Goal: Information Seeking & Learning: Check status

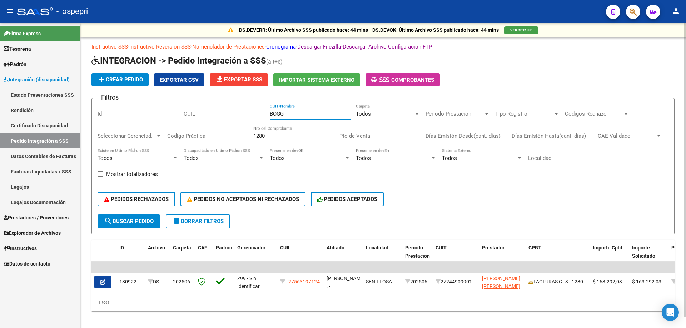
drag, startPoint x: 297, startPoint y: 114, endPoint x: 201, endPoint y: 120, distance: 96.6
click at [201, 120] on div "Filtros Id CUIL BOGG CUIT/Nombre Todos Carpeta Periodo Prestacion Periodo Prest…" at bounding box center [382, 159] width 571 height 110
type input "[PERSON_NAME]"
click at [294, 137] on input "1280" at bounding box center [293, 136] width 81 height 6
type input "1"
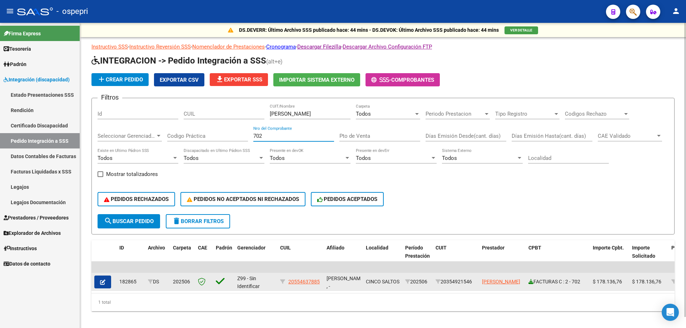
click at [531, 282] on icon at bounding box center [530, 281] width 5 height 5
click at [530, 282] on icon at bounding box center [530, 281] width 5 height 5
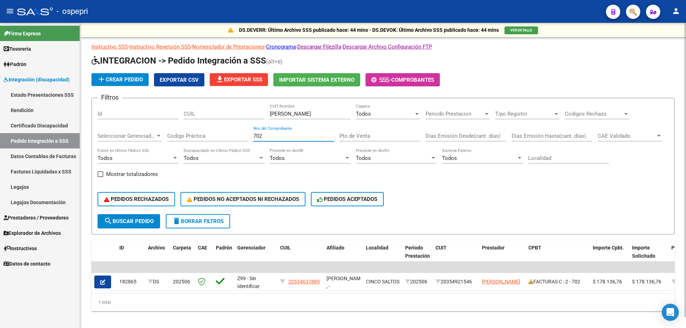
drag, startPoint x: 261, startPoint y: 136, endPoint x: 192, endPoint y: 135, distance: 68.9
click at [192, 136] on div "Filtros Id CUIL [PERSON_NAME] CUIT/Nombre Todos Carpeta Periodo Prestacion Peri…" at bounding box center [382, 159] width 571 height 110
type input "6"
type input "703"
drag, startPoint x: 294, startPoint y: 114, endPoint x: 180, endPoint y: 112, distance: 114.6
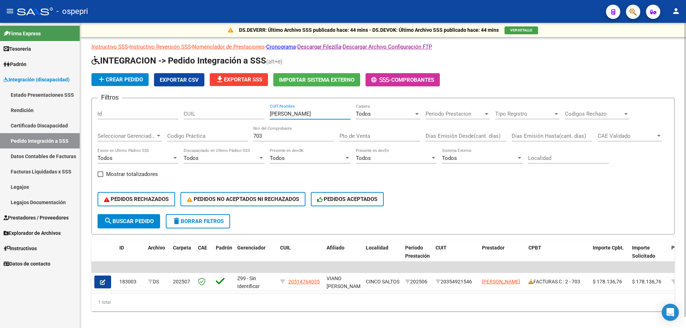
click at [180, 112] on div "Filtros Id CUIL [PERSON_NAME] CUIT/Nombre Todos Carpeta Periodo Prestacion Peri…" at bounding box center [382, 159] width 571 height 110
type input "CACC"
drag, startPoint x: 287, startPoint y: 135, endPoint x: 194, endPoint y: 136, distance: 92.8
click at [194, 136] on div "Filtros Id CUIL CACC CUIT/Nombre Todos Carpeta Periodo Prestacion Periodo Prest…" at bounding box center [382, 159] width 571 height 110
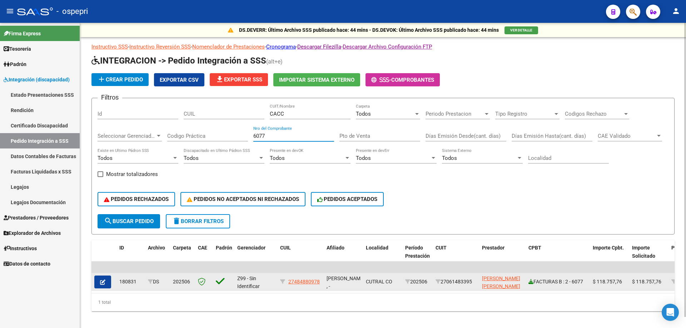
type input "6077"
click at [530, 282] on icon at bounding box center [530, 281] width 5 height 5
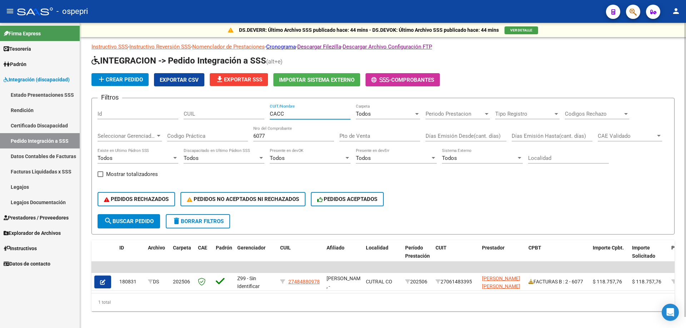
drag, startPoint x: 266, startPoint y: 114, endPoint x: 227, endPoint y: 113, distance: 38.6
click at [229, 114] on div "Filtros Id CUIL CACC CUIT/Nombre Todos Carpeta Periodo Prestacion Periodo Prest…" at bounding box center [382, 159] width 571 height 110
type input "[PERSON_NAME]"
click at [273, 136] on input "6077" at bounding box center [293, 136] width 81 height 6
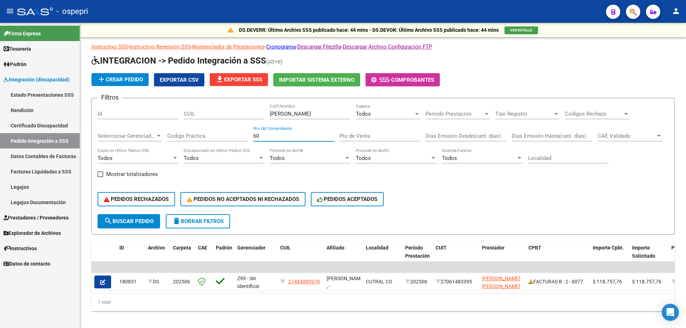
type input "6"
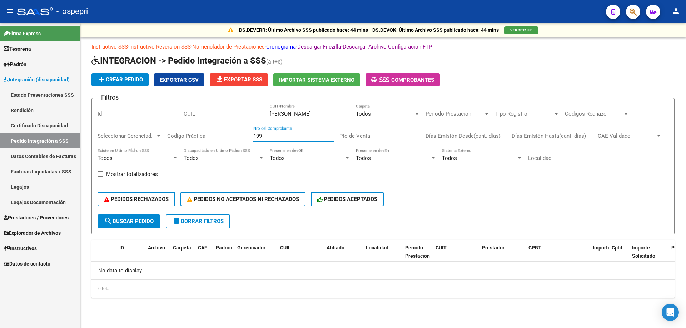
click at [277, 138] on input "199" at bounding box center [293, 136] width 81 height 6
click at [369, 115] on span "Todos" at bounding box center [363, 114] width 15 height 6
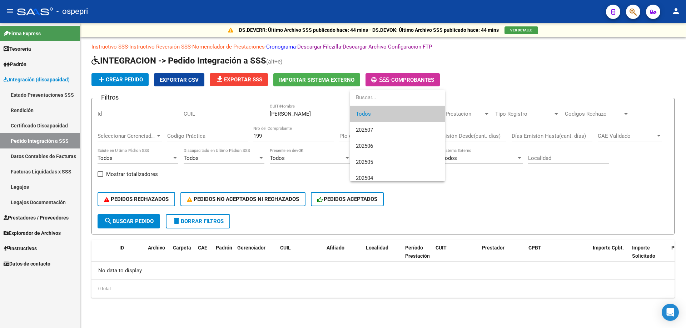
click at [375, 112] on span "Todos" at bounding box center [397, 114] width 83 height 16
click at [312, 169] on div at bounding box center [343, 164] width 686 height 328
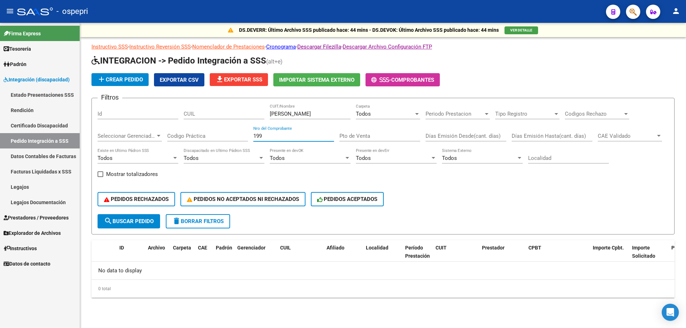
click at [266, 136] on input "199" at bounding box center [293, 136] width 81 height 6
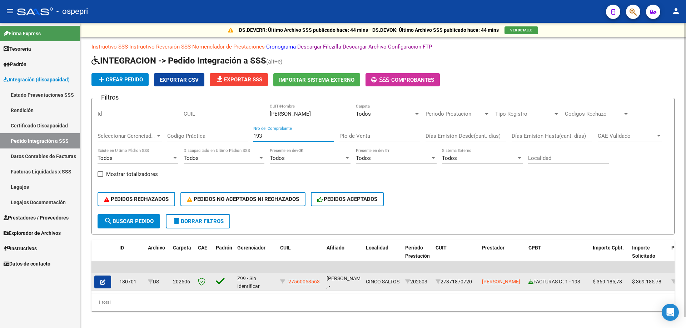
click at [530, 283] on icon at bounding box center [530, 281] width 5 height 5
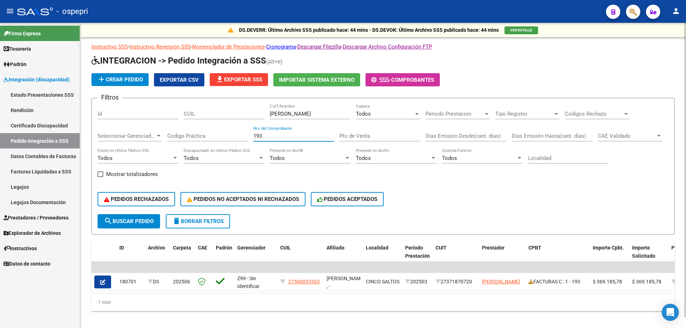
click at [275, 137] on input "193" at bounding box center [293, 136] width 81 height 6
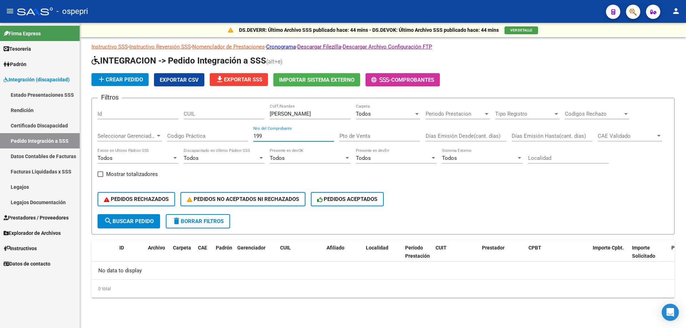
click at [275, 137] on input "199" at bounding box center [293, 136] width 81 height 6
type input "193"
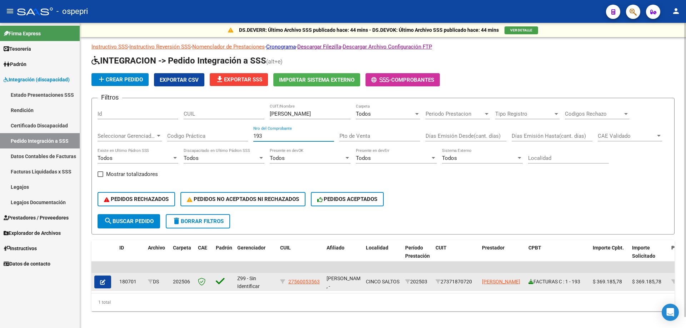
click at [529, 284] on icon at bounding box center [530, 281] width 5 height 5
